Goal: Task Accomplishment & Management: Use online tool/utility

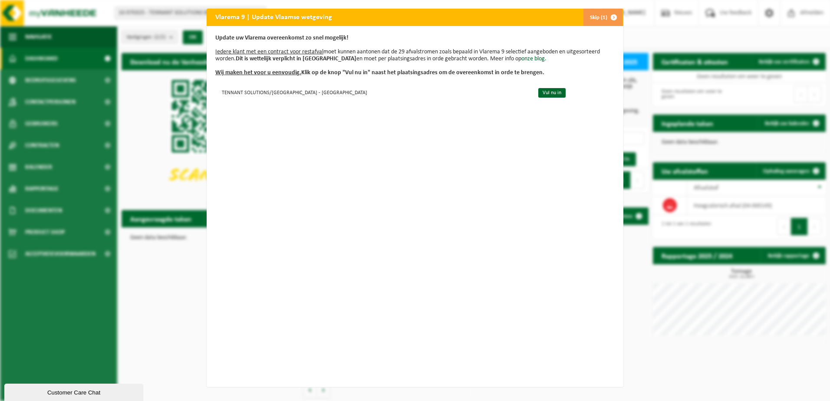
click at [600, 18] on button "Skip (1)" at bounding box center [602, 17] width 39 height 17
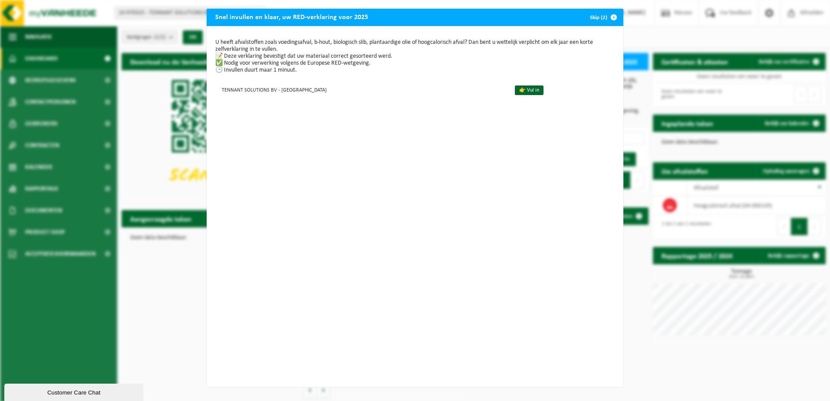
click at [608, 17] on span "button" at bounding box center [613, 17] width 17 height 17
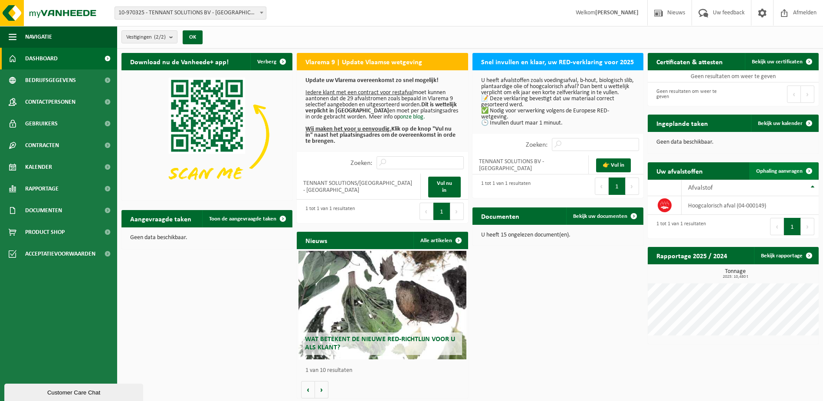
click at [785, 171] on span "Ophaling aanvragen" at bounding box center [779, 171] width 46 height 6
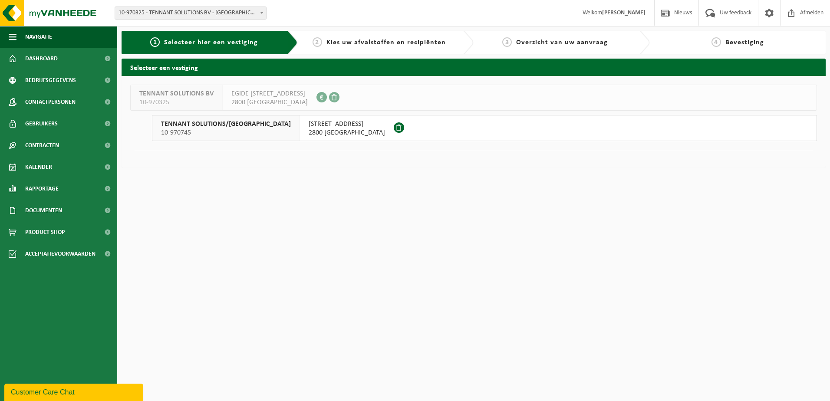
click at [300, 137] on div "KRUISBAAN 64 2800 MECHELEN" at bounding box center [347, 127] width 94 height 25
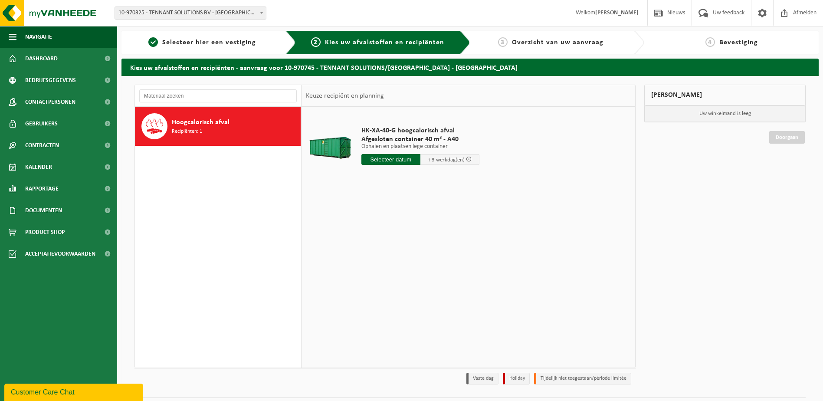
click at [405, 162] on input "text" at bounding box center [390, 159] width 59 height 11
click at [430, 249] on div "26" at bounding box center [430, 250] width 15 height 14
type input "Van 2025-09-26"
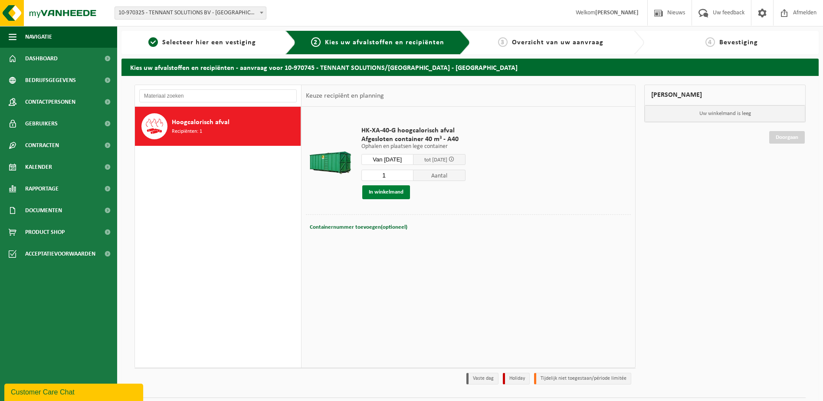
click at [390, 197] on button "In winkelmand" at bounding box center [386, 192] width 48 height 14
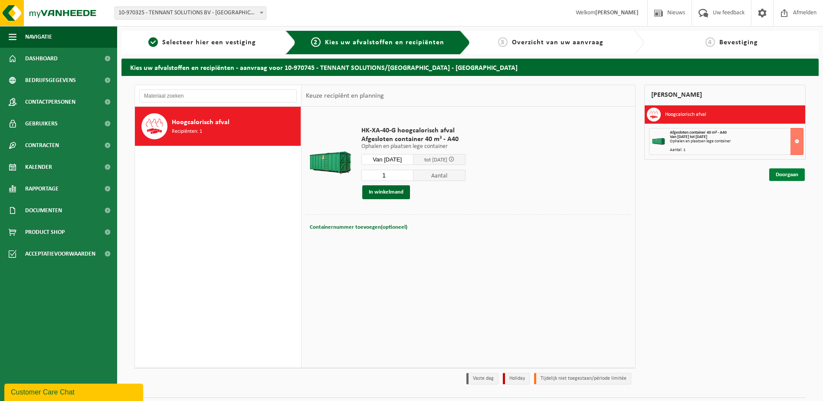
click at [788, 176] on link "Doorgaan" at bounding box center [787, 174] width 36 height 13
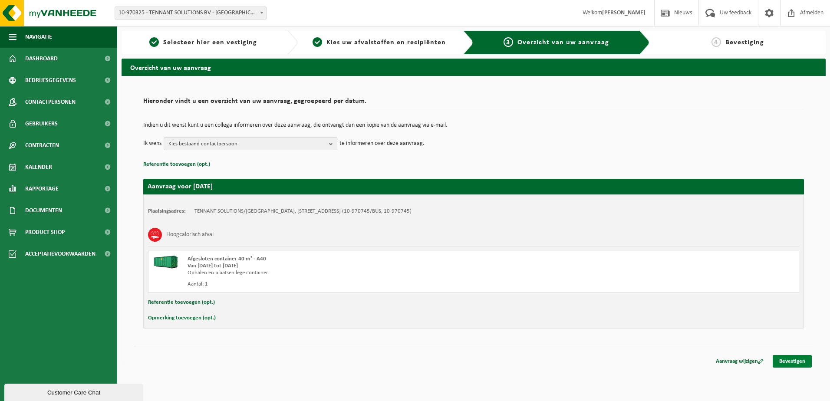
click at [788, 361] on link "Bevestigen" at bounding box center [791, 361] width 39 height 13
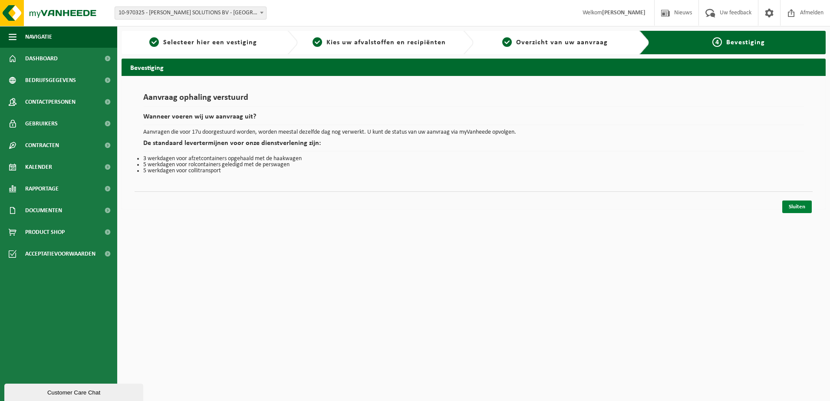
click at [800, 206] on link "Sluiten" at bounding box center [797, 206] width 30 height 13
